Goal: Task Accomplishment & Management: Use online tool/utility

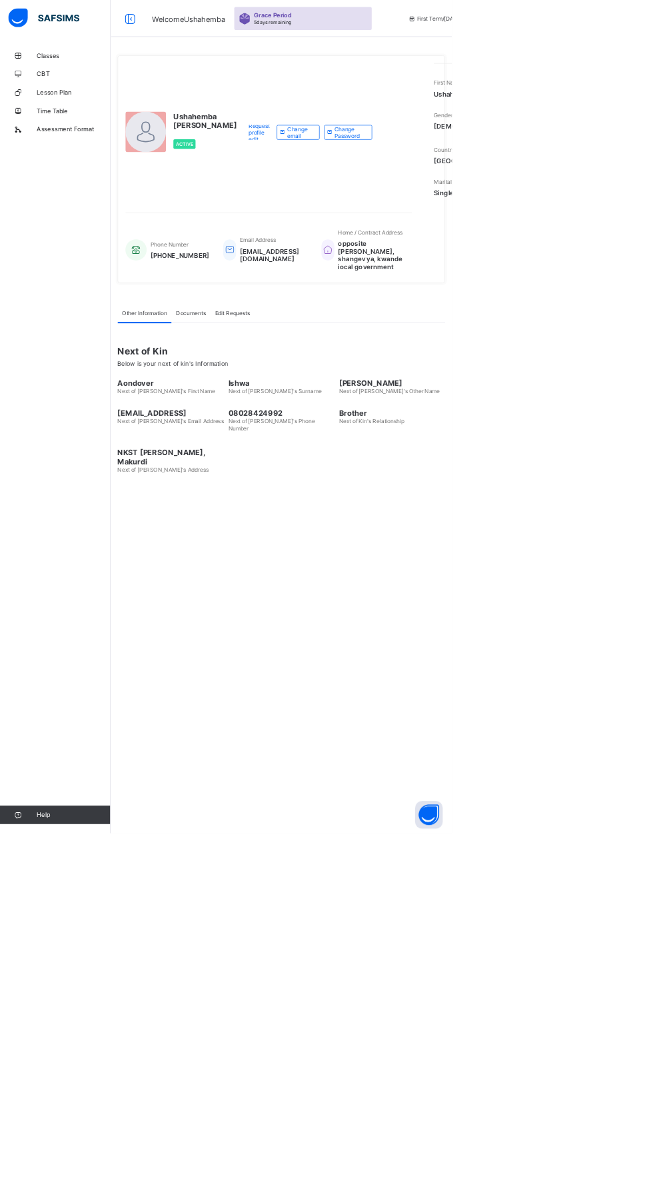
click at [61, 88] on link "Classes" at bounding box center [80, 80] width 160 height 27
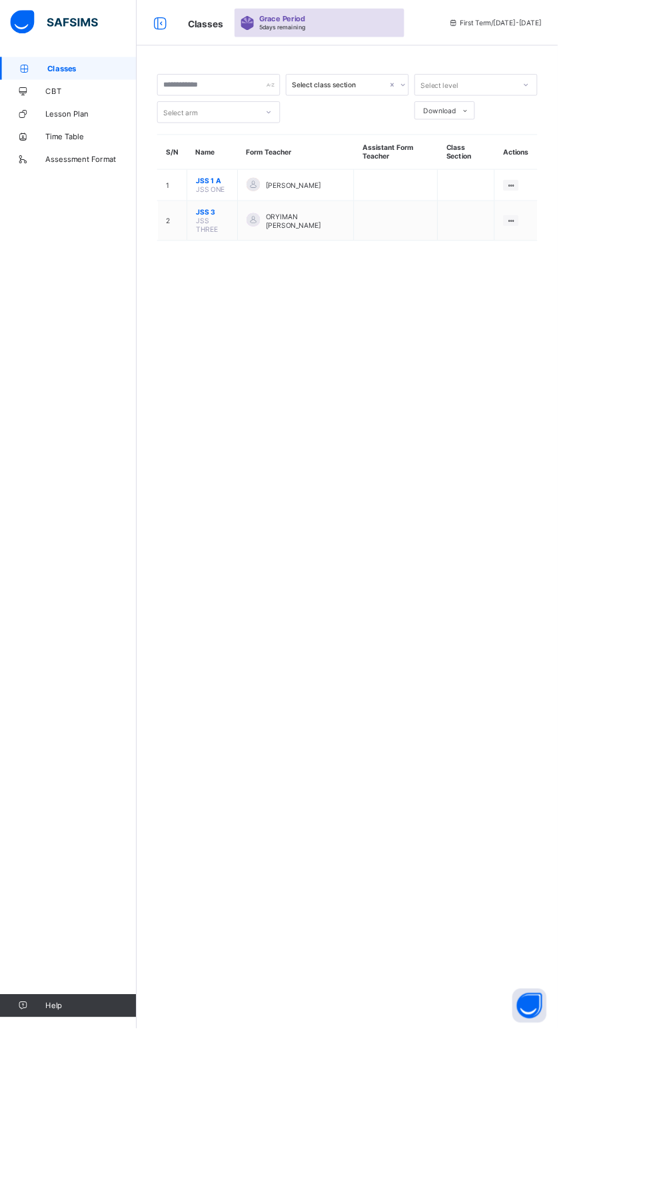
click at [0, 0] on ul "View Class" at bounding box center [0, 0] width 0 height 0
click at [595, 255] on icon at bounding box center [597, 258] width 11 height 10
click at [0, 0] on div "View Class" at bounding box center [0, 0] width 0 height 0
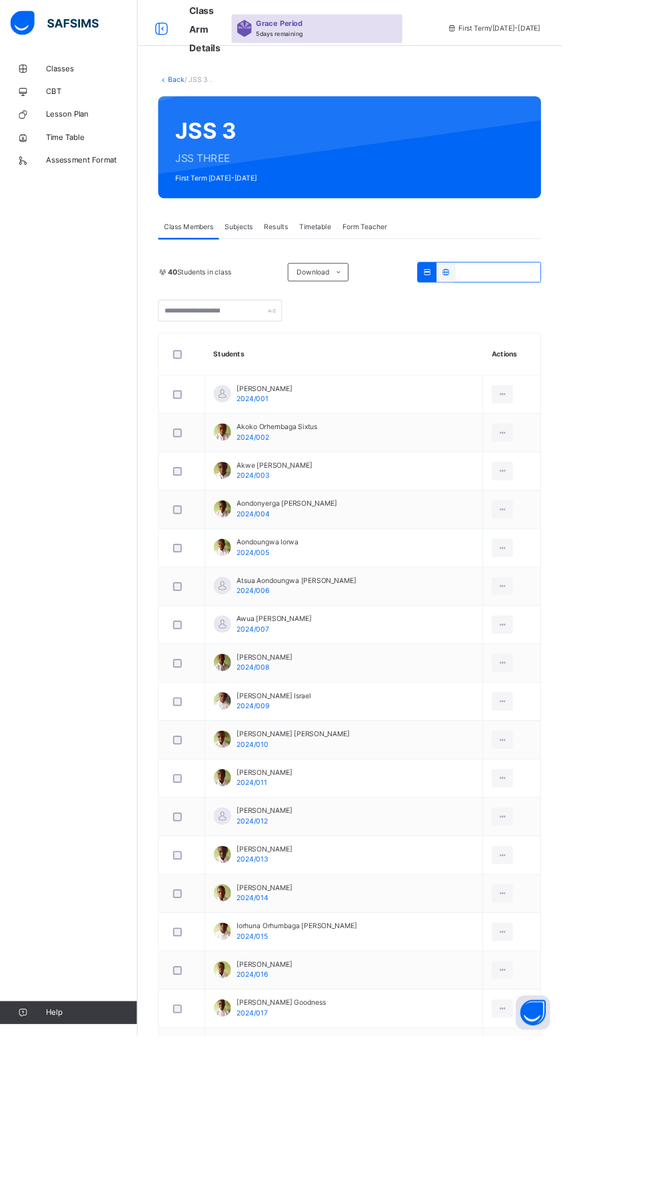
click at [518, 317] on icon at bounding box center [518, 316] width 11 height 10
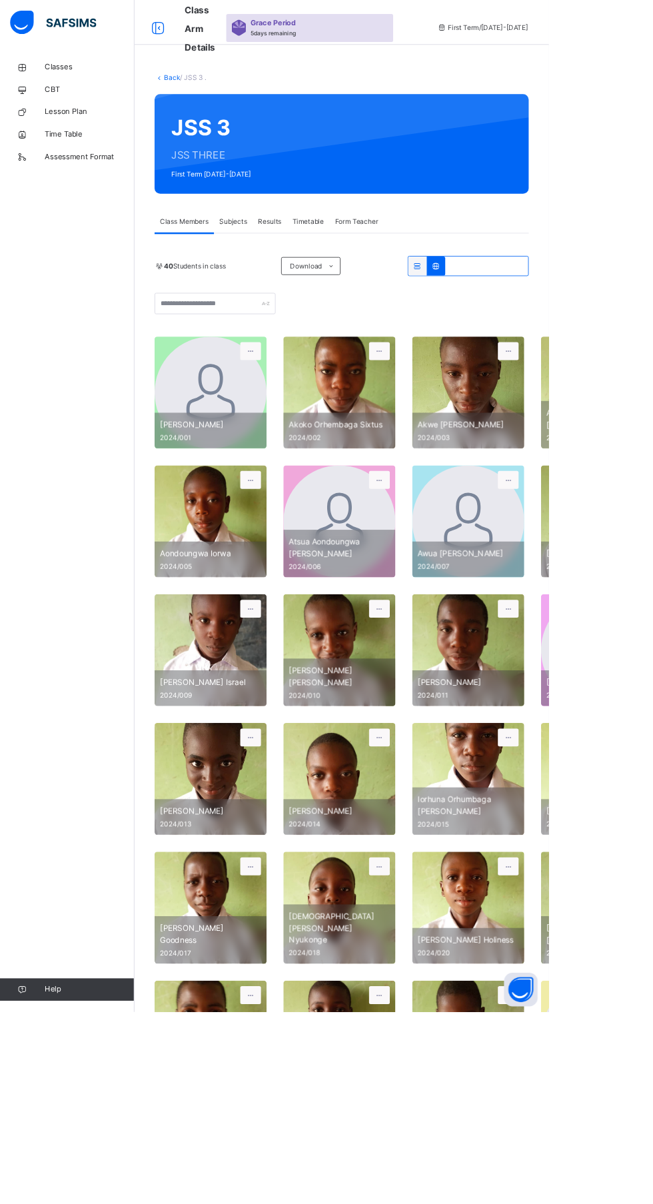
click at [519, 324] on div at bounding box center [519, 316] width 22 height 23
click at [496, 324] on div at bounding box center [497, 316] width 22 height 23
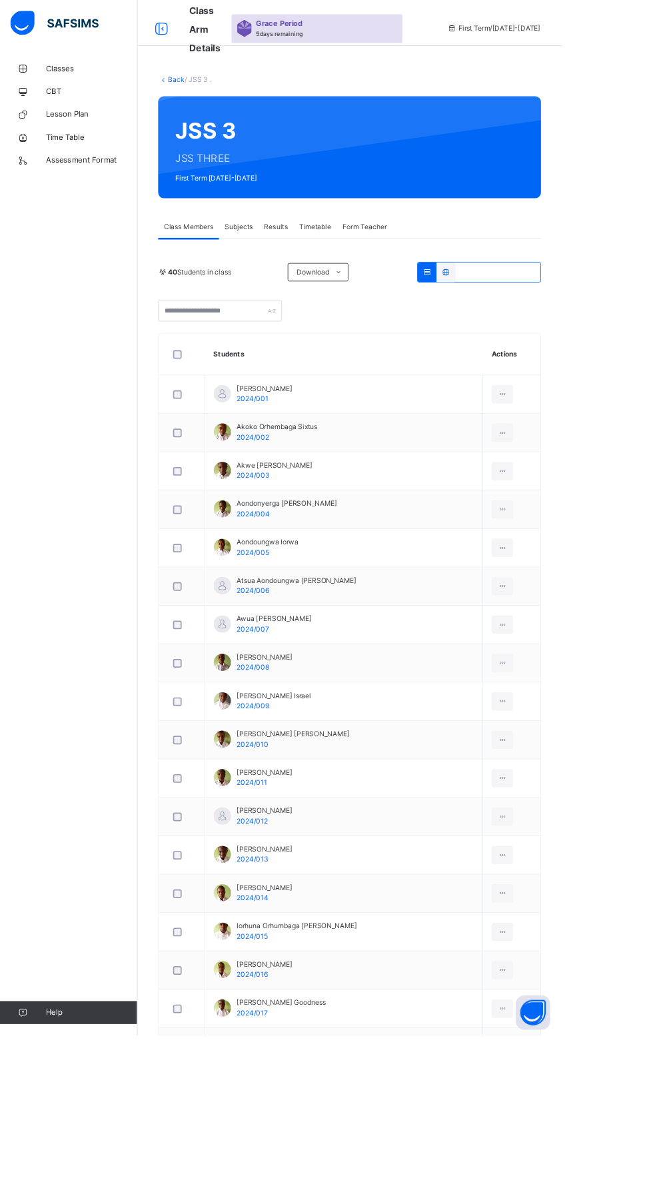
click at [271, 272] on div "Subjects" at bounding box center [278, 264] width 46 height 27
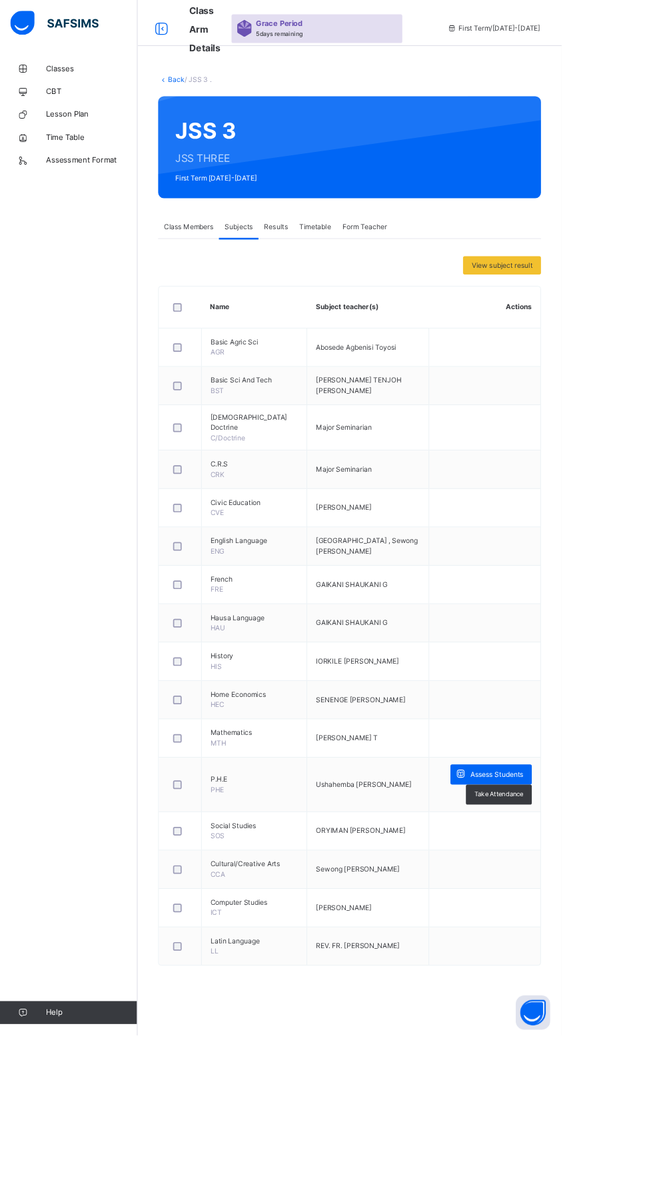
click at [596, 889] on div "Assess Students" at bounding box center [571, 900] width 95 height 23
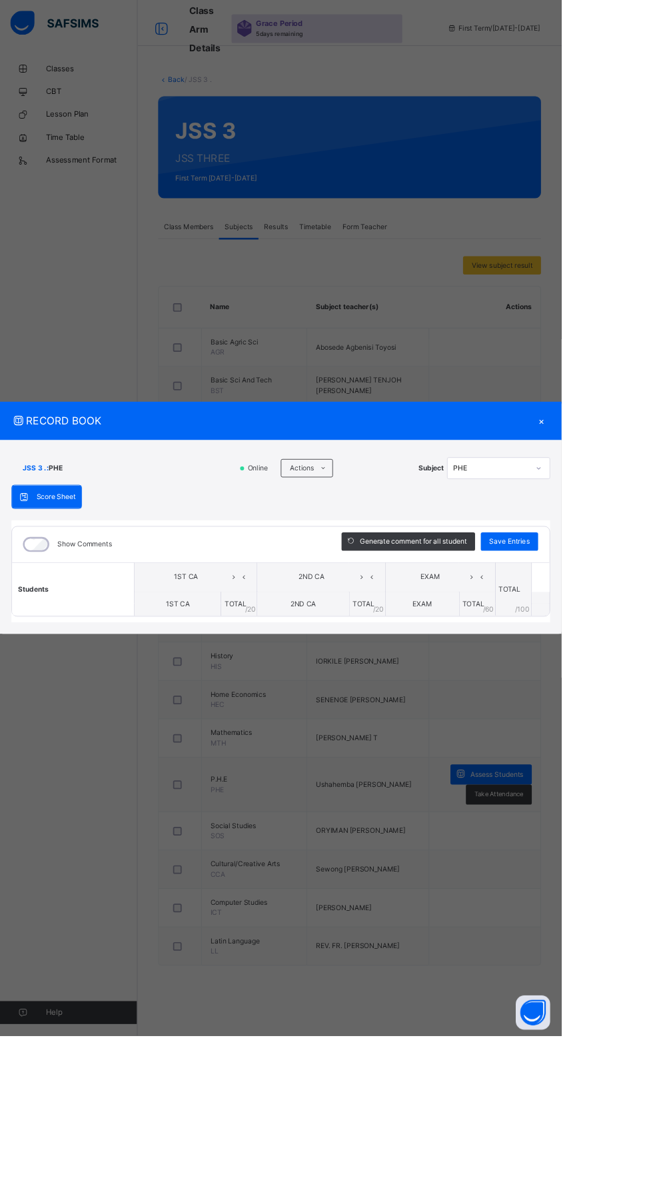
click at [221, 707] on span "1ST CA" at bounding box center [207, 702] width 28 height 10
click at [248, 688] on th "1ST CA" at bounding box center [227, 671] width 143 height 34
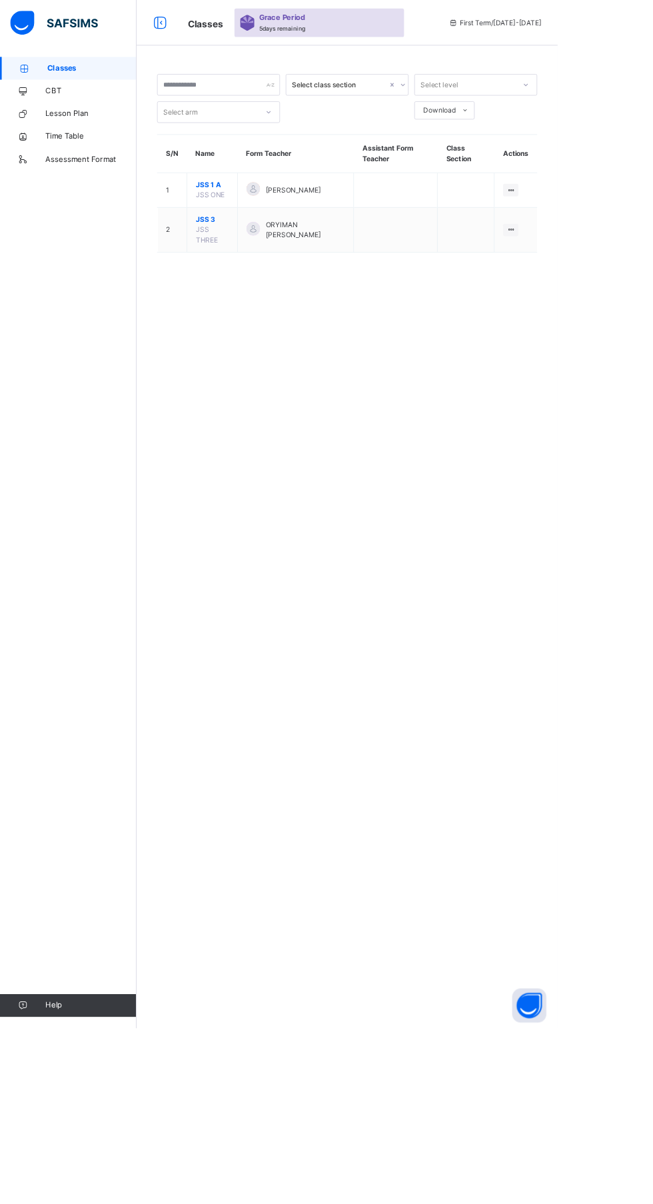
click at [612, 209] on td "View Class" at bounding box center [604, 223] width 50 height 41
click at [598, 269] on icon at bounding box center [597, 269] width 11 height 10
click at [598, 223] on icon at bounding box center [597, 222] width 11 height 10
click at [598, 269] on icon at bounding box center [597, 269] width 11 height 10
click at [0, 0] on li "View Class" at bounding box center [0, 0] width 0 height 0
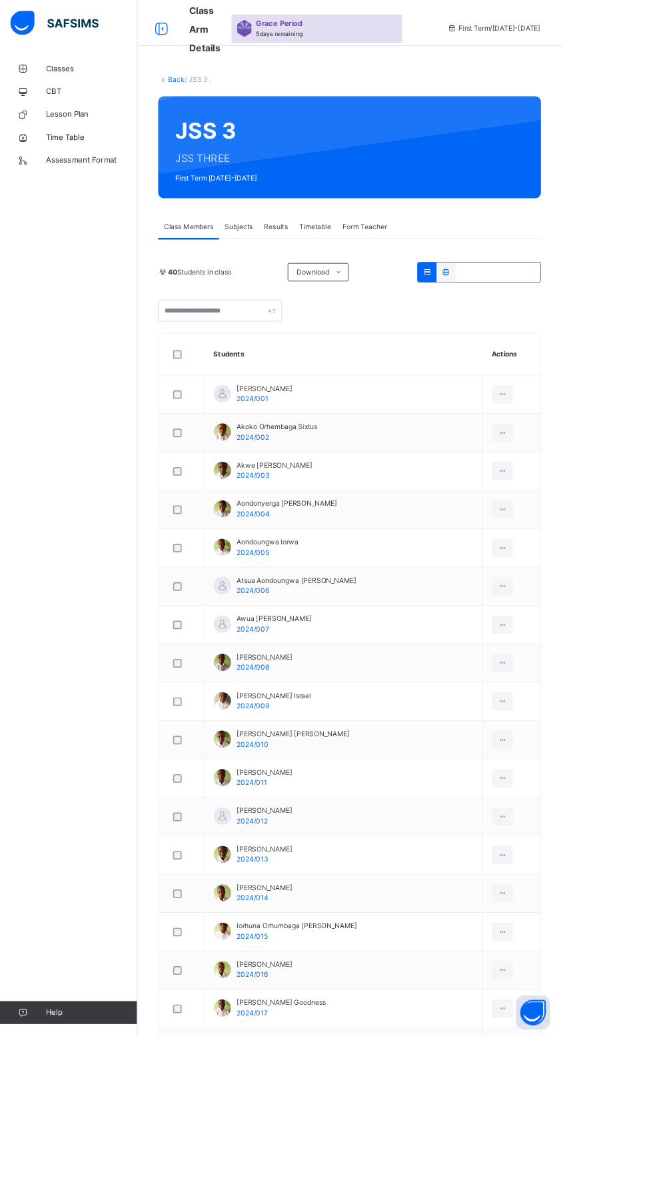
click at [281, 264] on span "Subjects" at bounding box center [277, 264] width 33 height 12
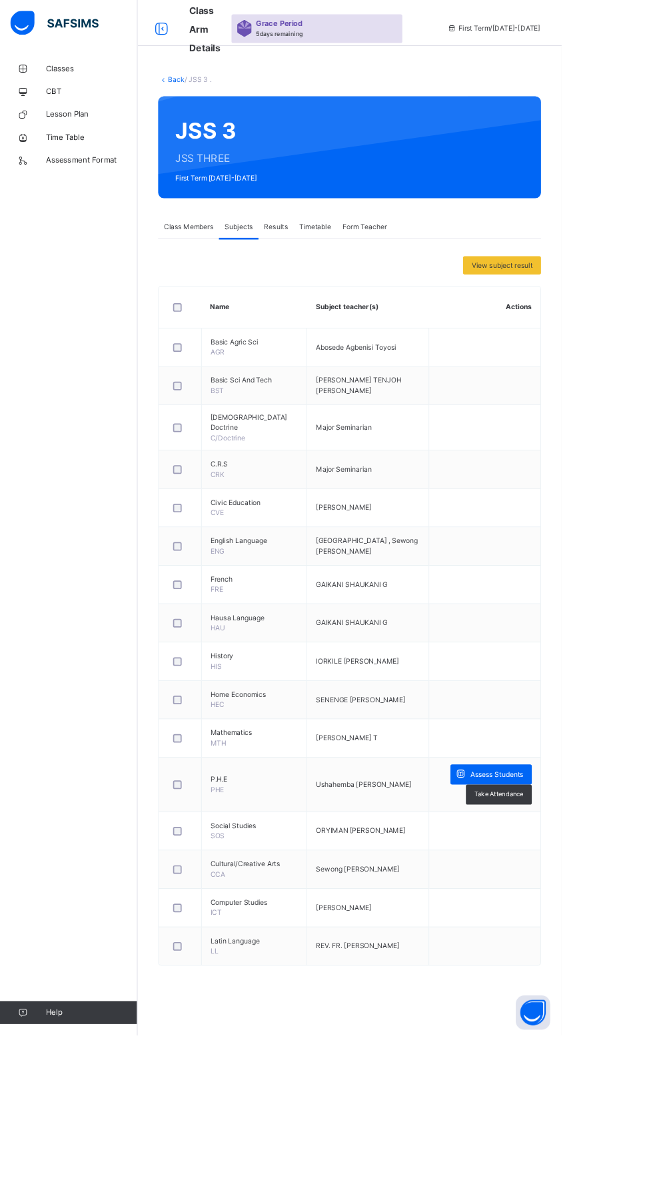
click at [598, 895] on span "Assess Students" at bounding box center [577, 901] width 61 height 12
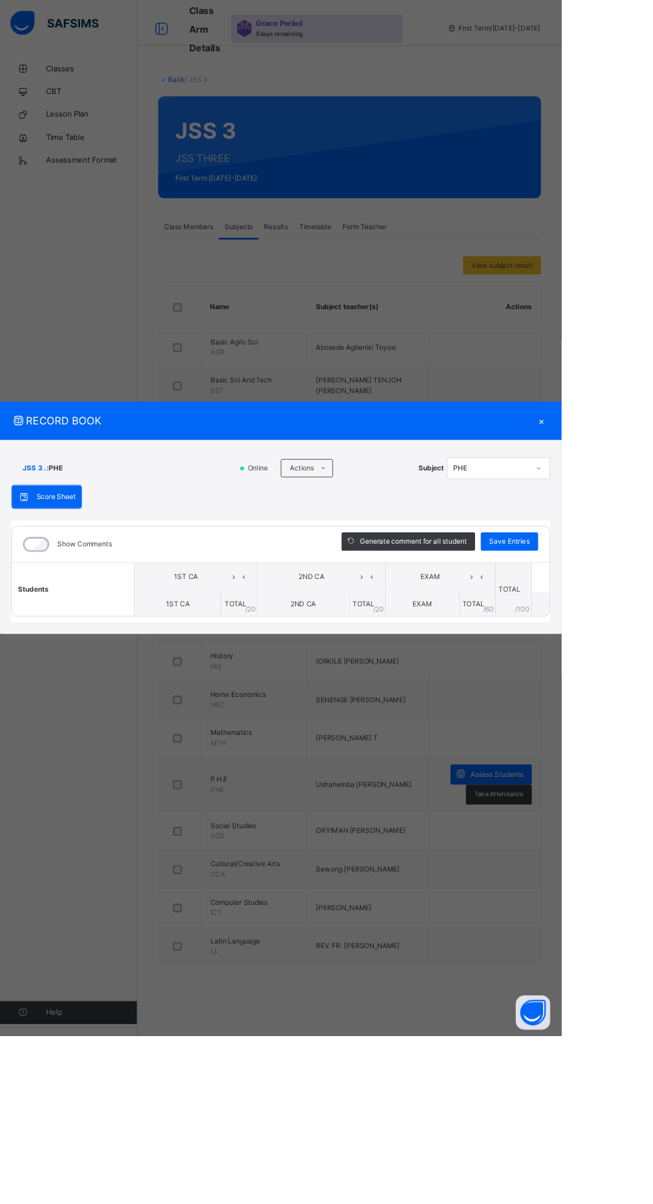
click at [221, 707] on span "1ST CA" at bounding box center [207, 702] width 28 height 10
click at [247, 688] on th "1ST CA" at bounding box center [227, 671] width 143 height 34
click at [395, 688] on th "2ND CA" at bounding box center [373, 671] width 149 height 34
click at [282, 688] on th "1ST CA" at bounding box center [227, 671] width 143 height 34
click at [319, 724] on div "Show Comments Generate comment for all student Save Entries Class Level: JSS 3 …" at bounding box center [326, 664] width 626 height 119
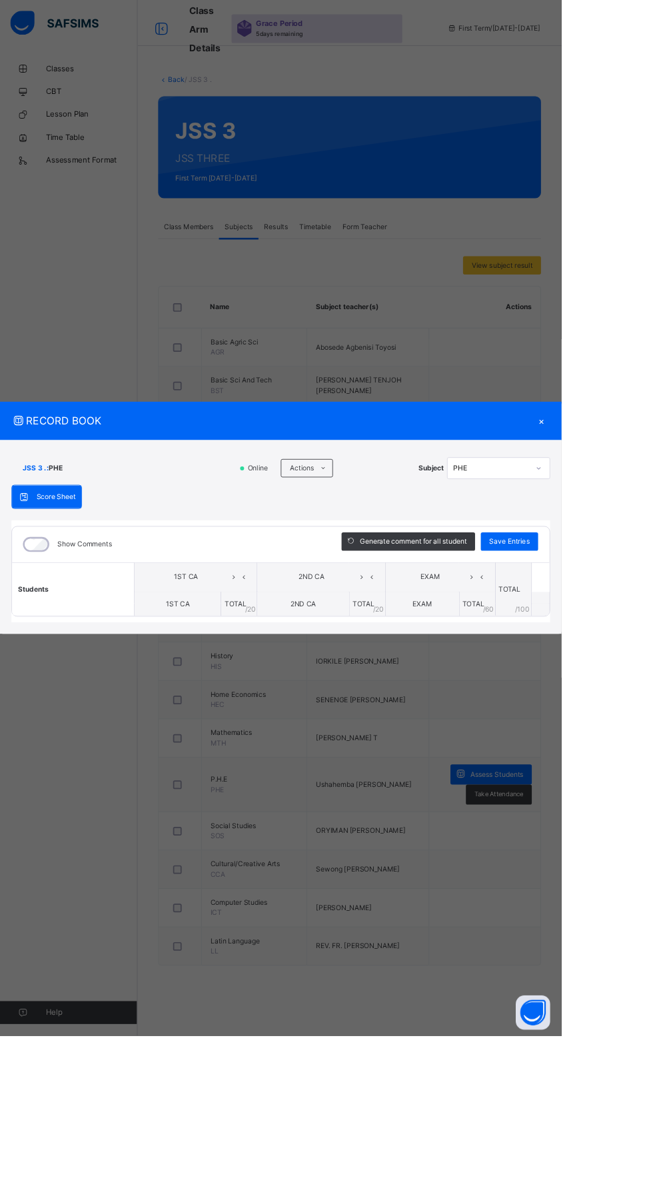
click at [99, 716] on th "Students" at bounding box center [85, 685] width 142 height 62
click at [652, 871] on div "RECORD BOOK × JSS 3 . : PHE Online Actions Download Empty Score Sheet Upload/ma…" at bounding box center [326, 602] width 653 height 1204
click at [616, 636] on span "Save Entries" at bounding box center [592, 630] width 47 height 12
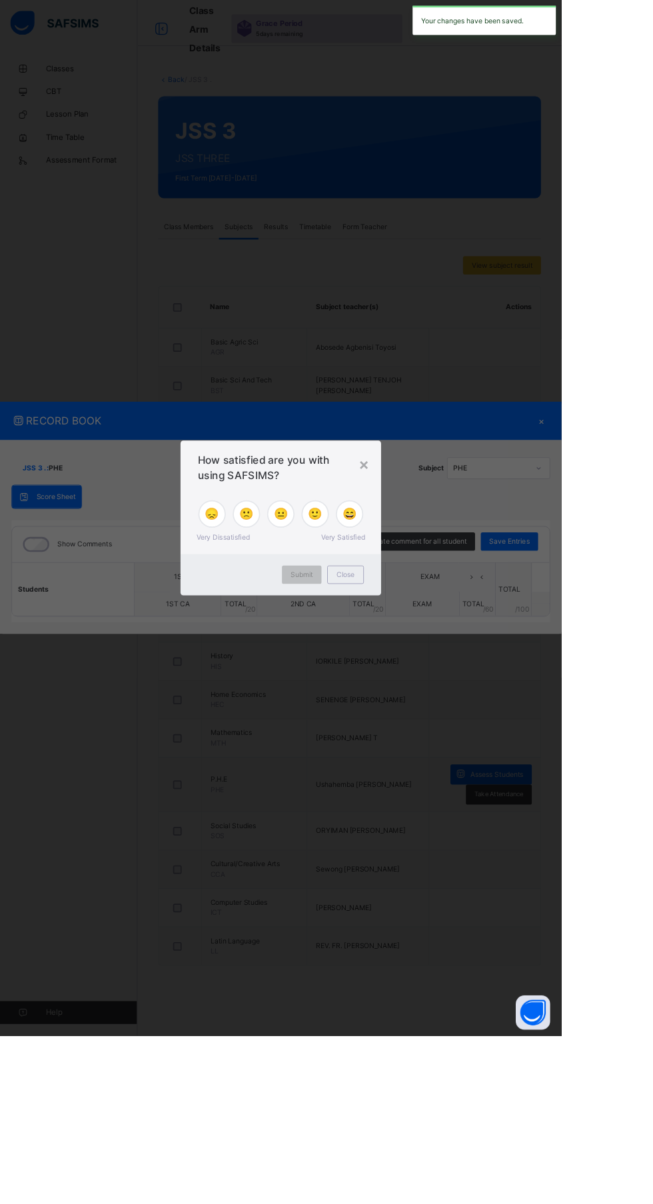
click at [443, 644] on div "😞 🙁 😐 🙂 😄 Very Dissatisfied Very Satisfied" at bounding box center [326, 606] width 233 height 76
click at [443, 568] on div "How satisfied are you with using SAFSIMS?" at bounding box center [326, 540] width 233 height 56
click at [519, 637] on div "× How satisfied are you with using SAFSIMS? 😞 🙁 😐 🙂 😄 Very Dissatisfied Very Sa…" at bounding box center [326, 602] width 653 height 1204
click at [430, 554] on div "×" at bounding box center [423, 540] width 13 height 28
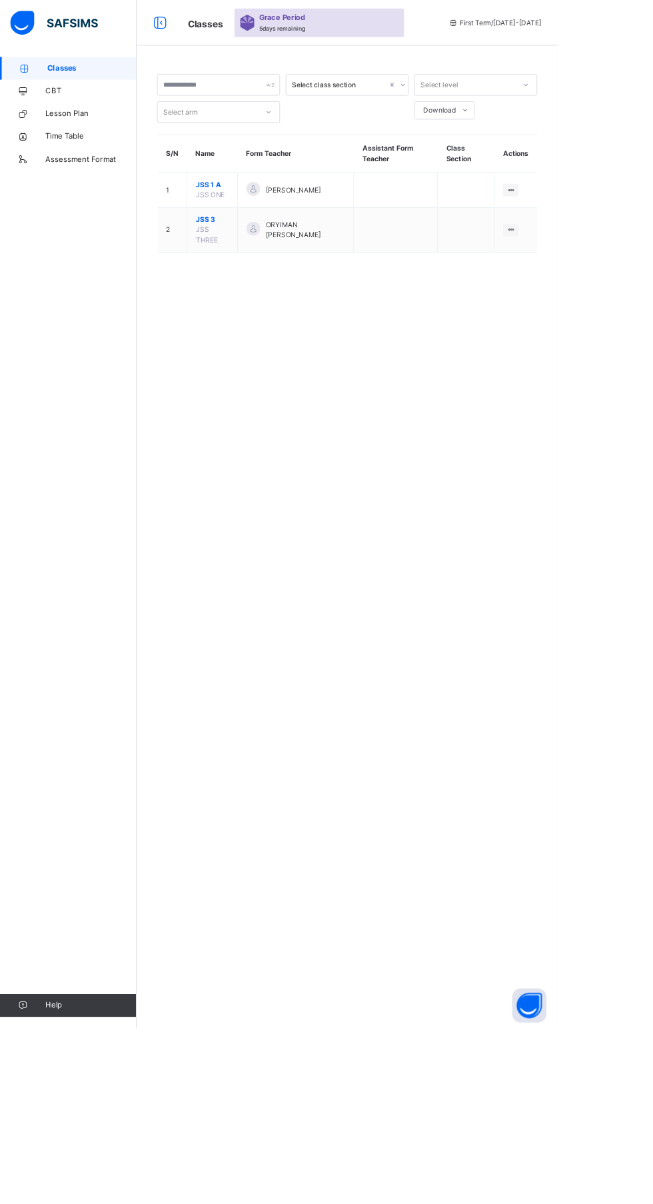
click at [618, 274] on td "View Class" at bounding box center [604, 269] width 50 height 53
click at [606, 292] on td "View Class" at bounding box center [604, 269] width 50 height 53
click at [598, 269] on icon at bounding box center [597, 269] width 11 height 10
click at [0, 0] on li "View Class" at bounding box center [0, 0] width 0 height 0
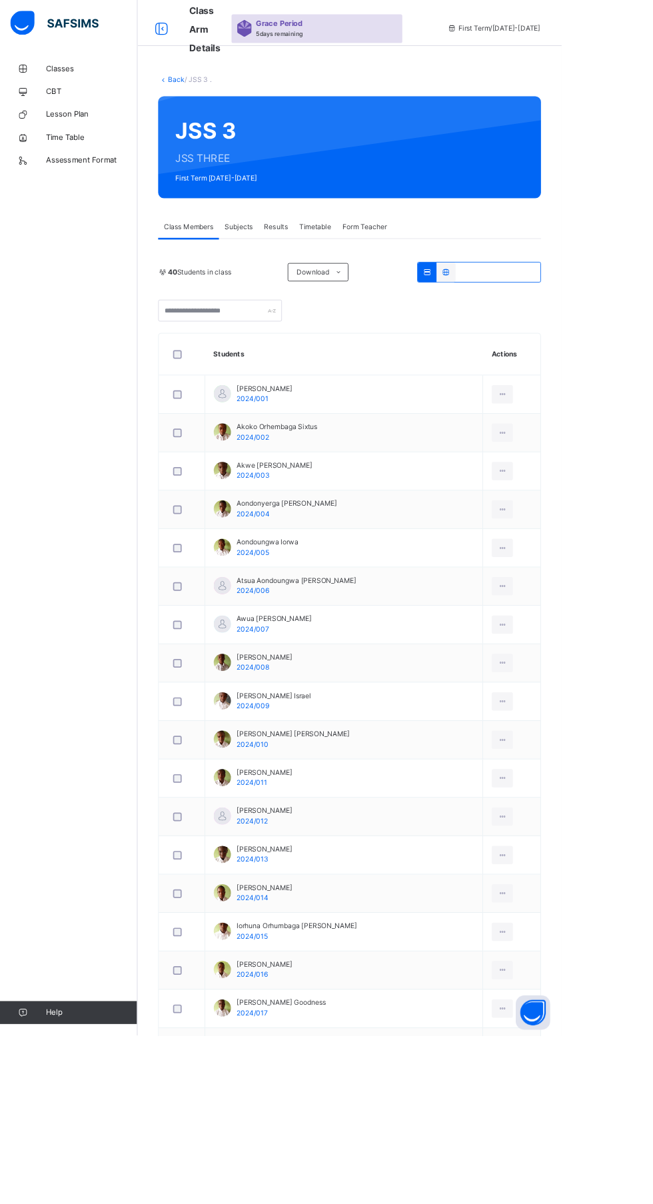
click at [518, 316] on icon at bounding box center [518, 316] width 11 height 10
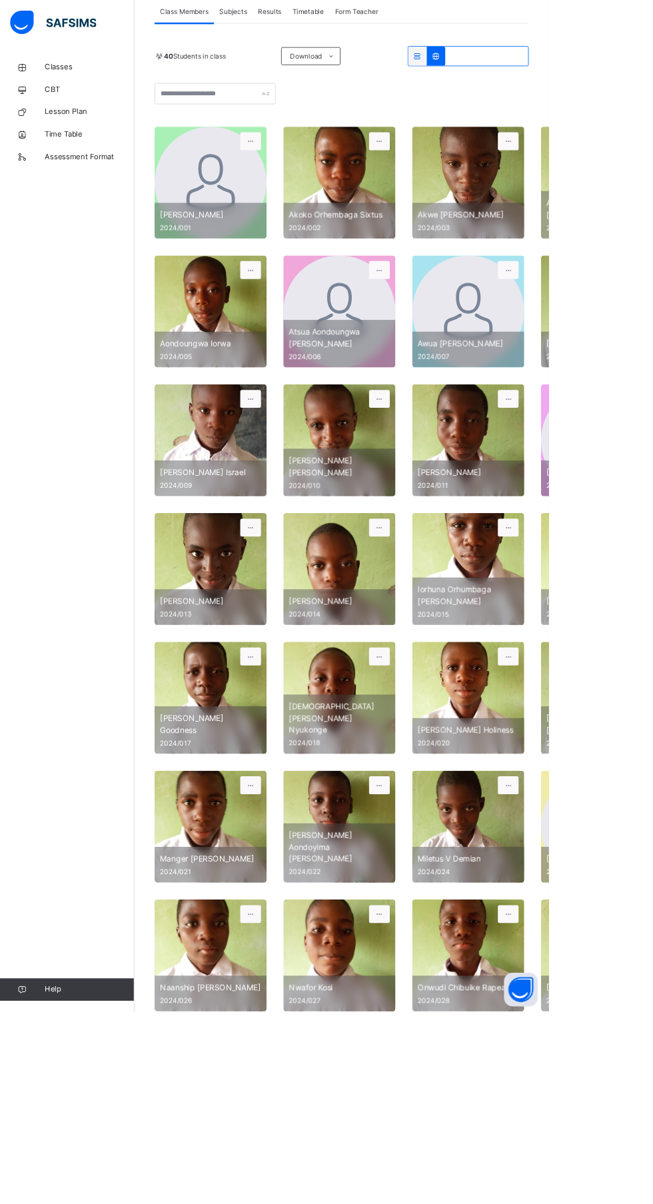
scroll to position [250, 0]
